Goal: Information Seeking & Learning: Learn about a topic

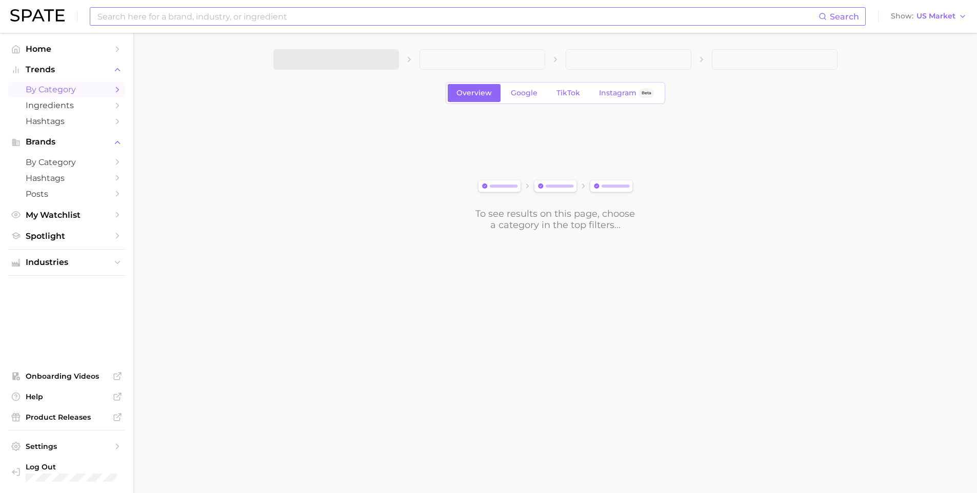
click at [223, 22] on input at bounding box center [457, 16] width 722 height 17
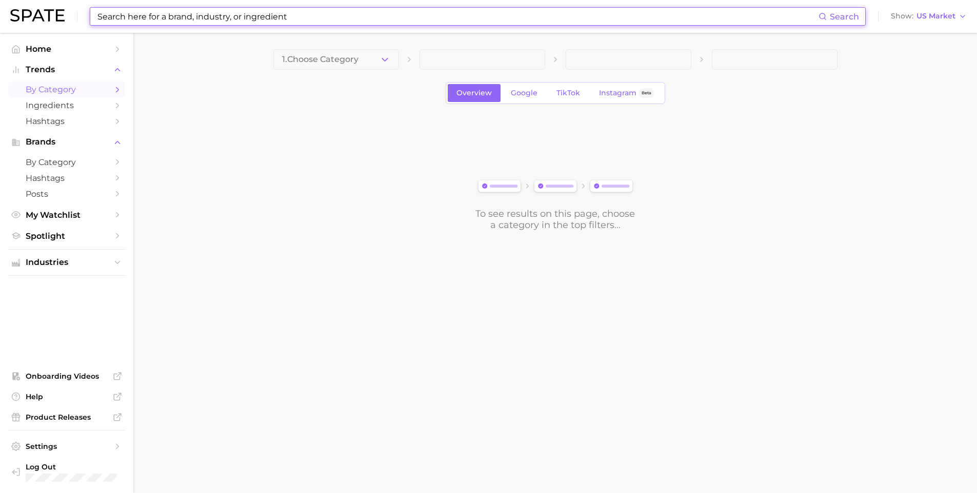
click at [141, 19] on input at bounding box center [457, 16] width 722 height 17
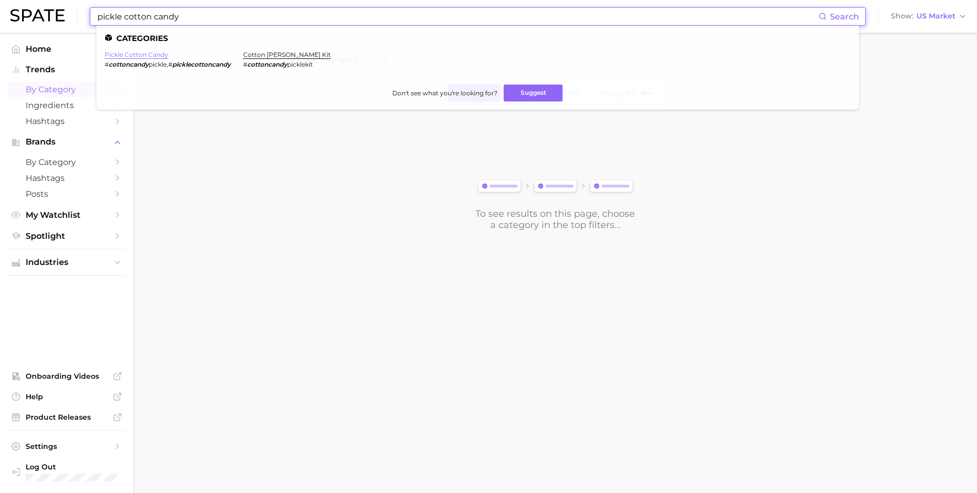
type input "pickle cotton candy"
click at [130, 52] on link "pickle cotton candy" at bounding box center [137, 55] width 64 height 8
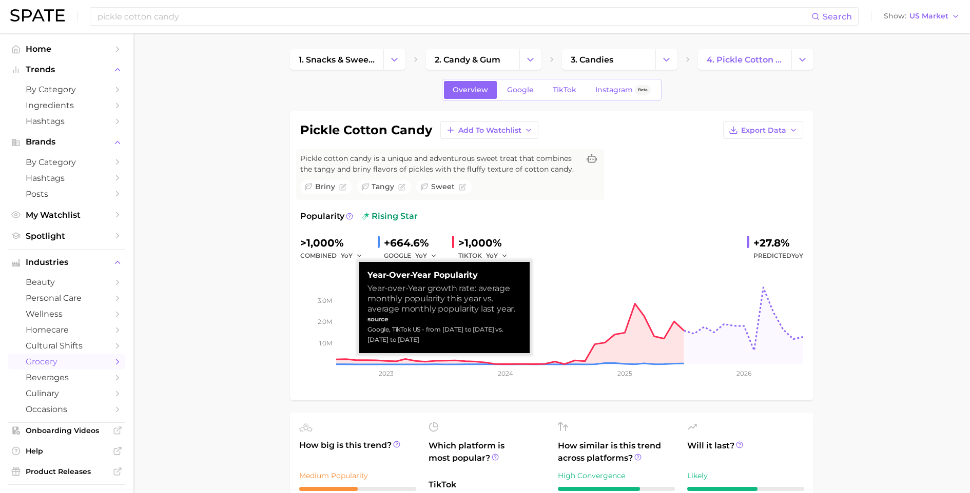
drag, startPoint x: 397, startPoint y: 336, endPoint x: 359, endPoint y: 331, distance: 37.7
click at [359, 331] on div "Year-over-Year Popularity Year-over-Year growth rate: average monthly popularit…" at bounding box center [444, 307] width 170 height 91
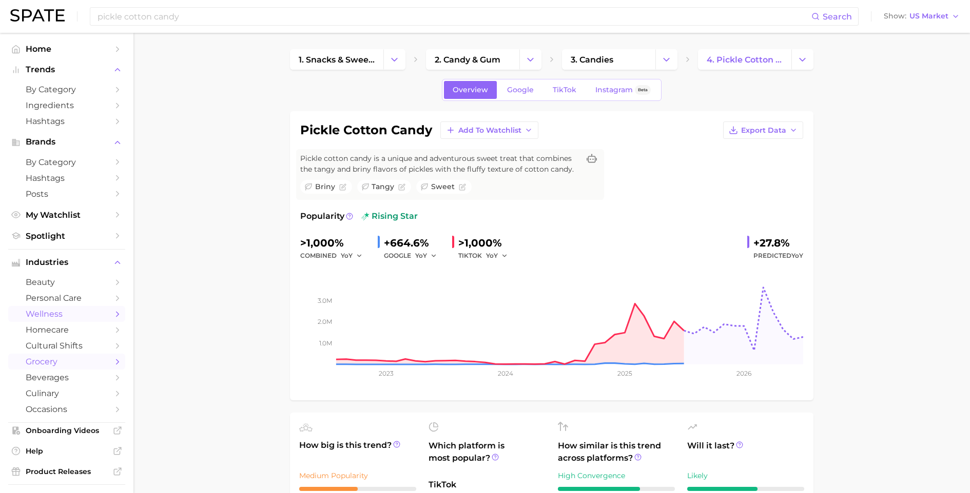
copy div "Google, TikTok US - from Aug 2024 to Jul 2025 vs. Aug 2023 to Jul 2024"
click at [343, 255] on span "YoY" at bounding box center [347, 255] width 12 height 9
